Goal: Task Accomplishment & Management: Use online tool/utility

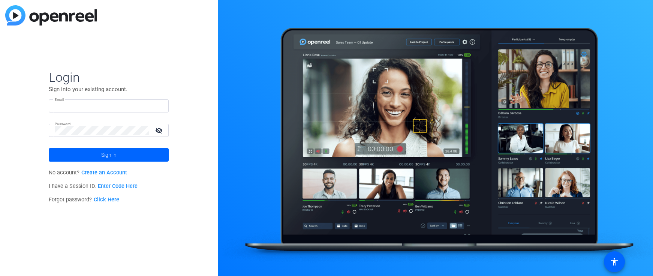
type input "[PERSON_NAME][EMAIL_ADDRESS][DOMAIN_NAME]"
click at [122, 106] on input "daniel.ruizibarra@fidelity.ca" at bounding box center [109, 106] width 108 height 9
click at [180, 77] on div "Login Sign into your existing account. Email daniel.ruizibarra@fidelity.ca Pass…" at bounding box center [109, 138] width 218 height 276
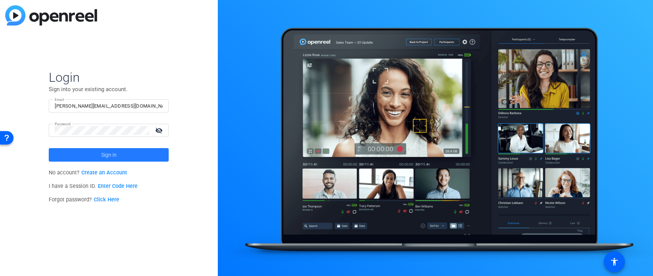
click at [116, 161] on span "Sign in" at bounding box center [108, 155] width 15 height 19
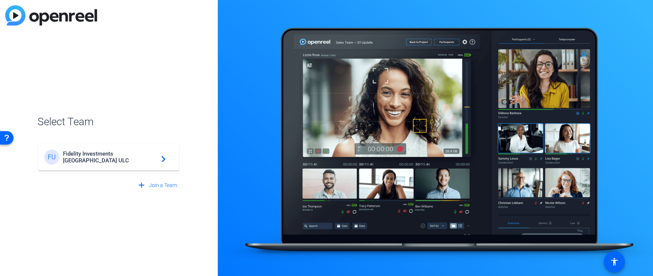
click at [116, 161] on div "FU Fidelity Investments Canada ULC navigate_next" at bounding box center [108, 157] width 129 height 15
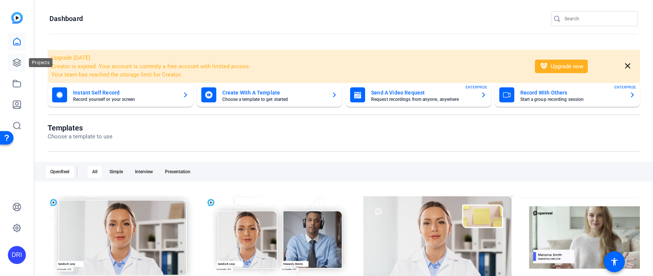
click at [18, 66] on icon at bounding box center [17, 63] width 8 height 8
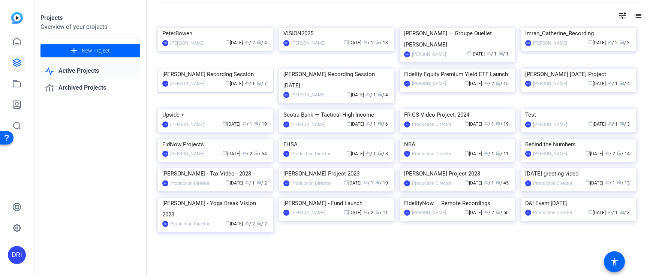
scroll to position [300, 0]
click at [218, 139] on img at bounding box center [215, 139] width 115 height 0
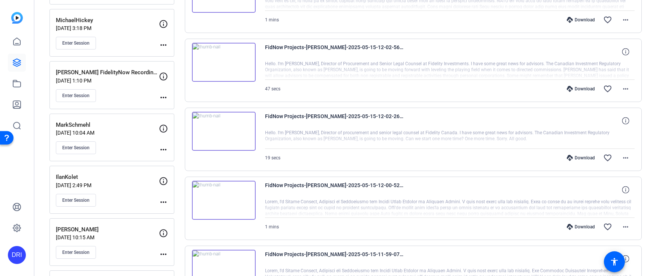
scroll to position [475, 0]
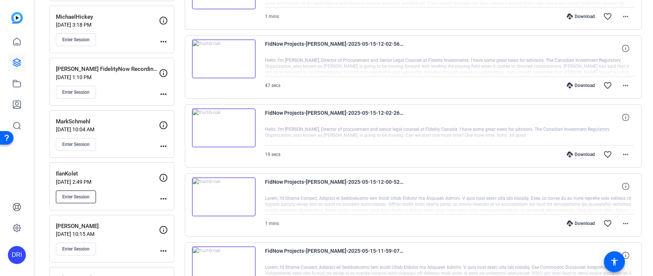
click at [89, 193] on button "Enter Session" at bounding box center [76, 197] width 40 height 13
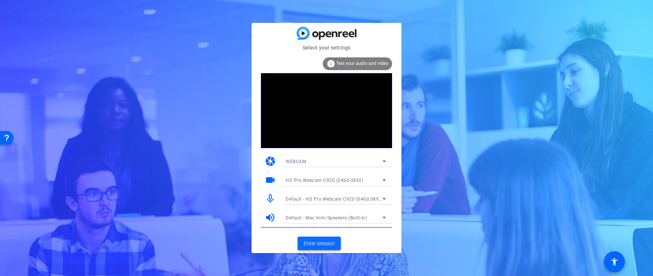
click at [313, 242] on span "Enter session" at bounding box center [319, 244] width 31 height 8
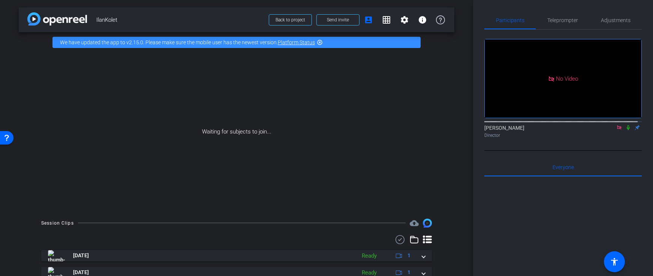
click at [626, 130] on icon at bounding box center [629, 127] width 6 height 5
